Goal: Task Accomplishment & Management: Use online tool/utility

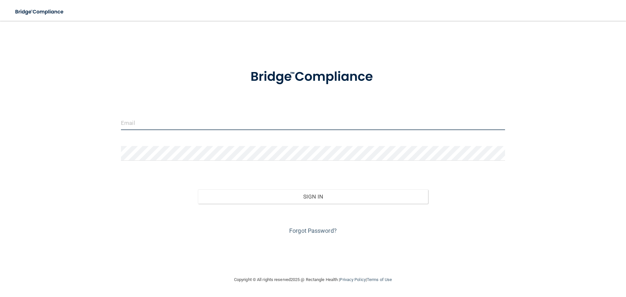
click at [204, 122] on input "email" at bounding box center [313, 122] width 384 height 15
click at [163, 121] on input "email" at bounding box center [313, 122] width 384 height 15
type input "[PERSON_NAME][EMAIL_ADDRESS][PERSON_NAME][DOMAIN_NAME]"
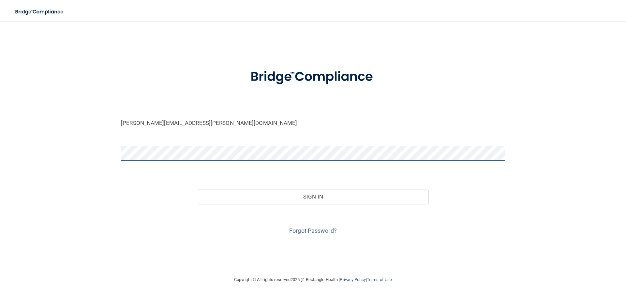
click at [198, 189] on button "Sign In" at bounding box center [313, 196] width 231 height 14
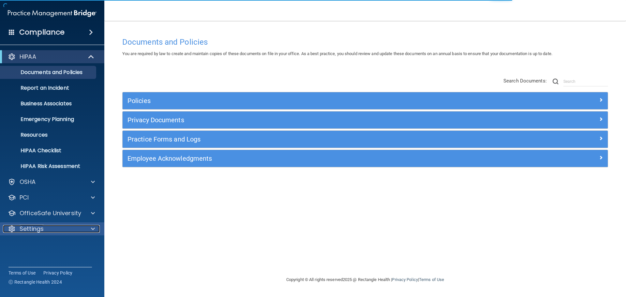
click at [49, 231] on div "Settings" at bounding box center [43, 229] width 81 height 8
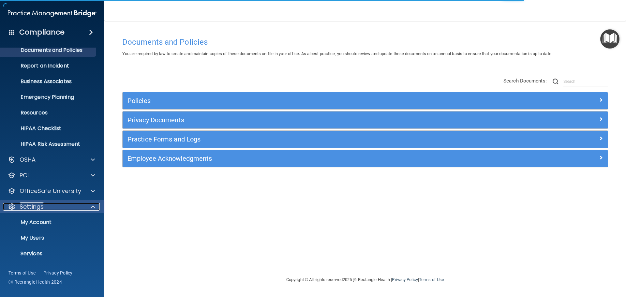
scroll to position [36, 0]
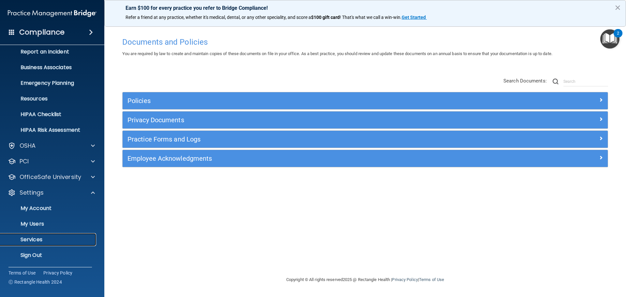
click at [43, 238] on p "Services" at bounding box center [48, 239] width 89 height 7
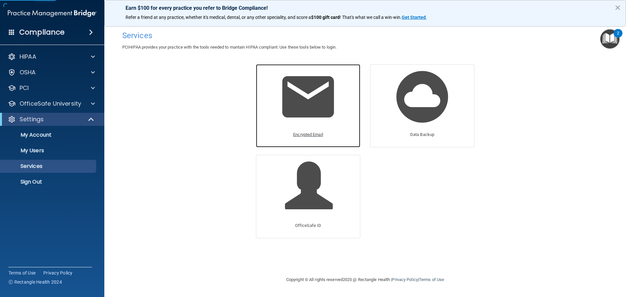
click at [313, 133] on p "Encrypted Email" at bounding box center [308, 135] width 30 height 8
